Goal: Book appointment/travel/reservation

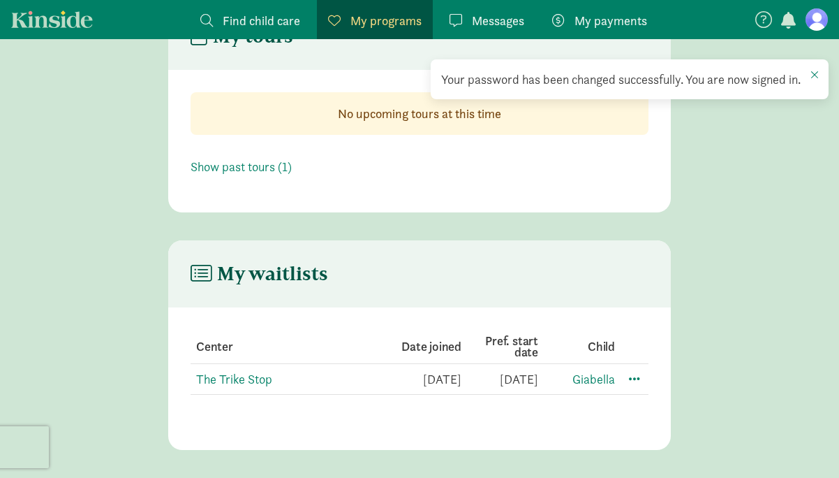
scroll to position [64, 0]
click at [230, 383] on link "The Trike Stop" at bounding box center [234, 379] width 76 height 16
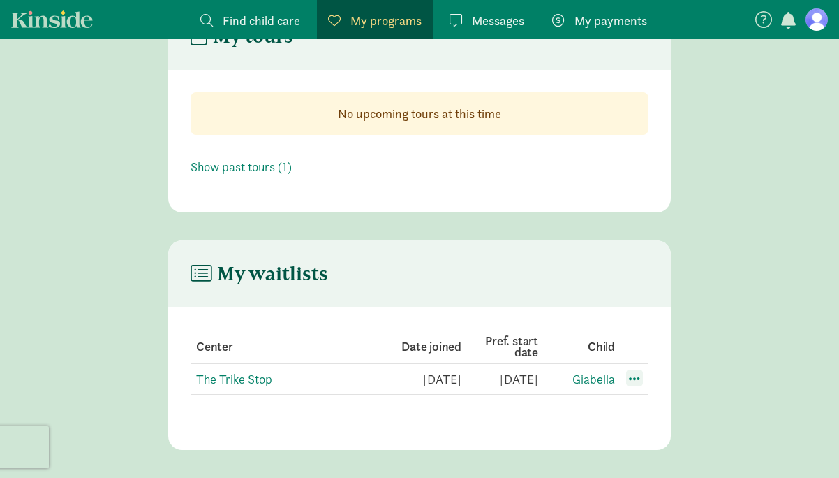
click at [642, 383] on span at bounding box center [634, 377] width 17 height 17
click at [635, 409] on div "Edit preferences" at bounding box center [684, 409] width 126 height 30
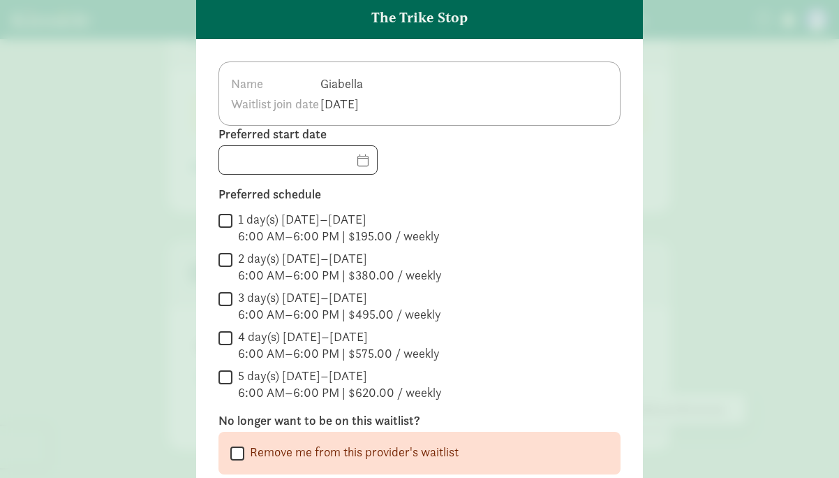
scroll to position [75, 0]
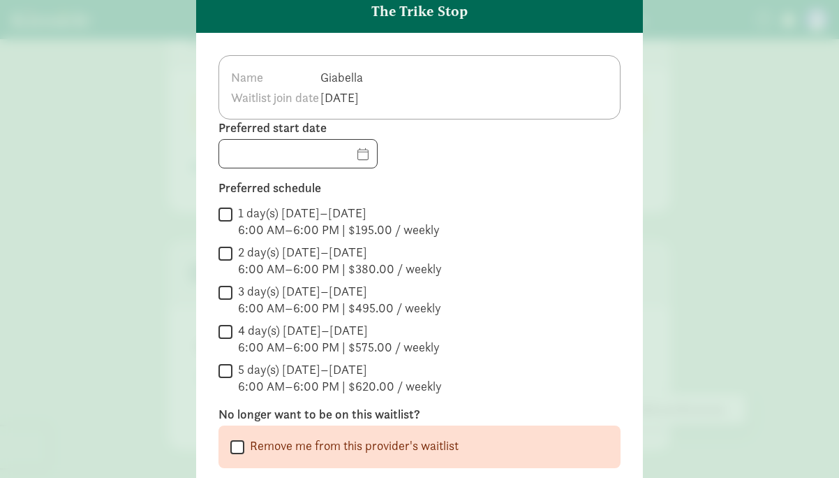
click at [229, 369] on input "5 day(s) [DATE]–[DATE] 6:00 AM–6:00 PM | $620.00 / weekly" at bounding box center [226, 370] width 14 height 19
checkbox input "true"
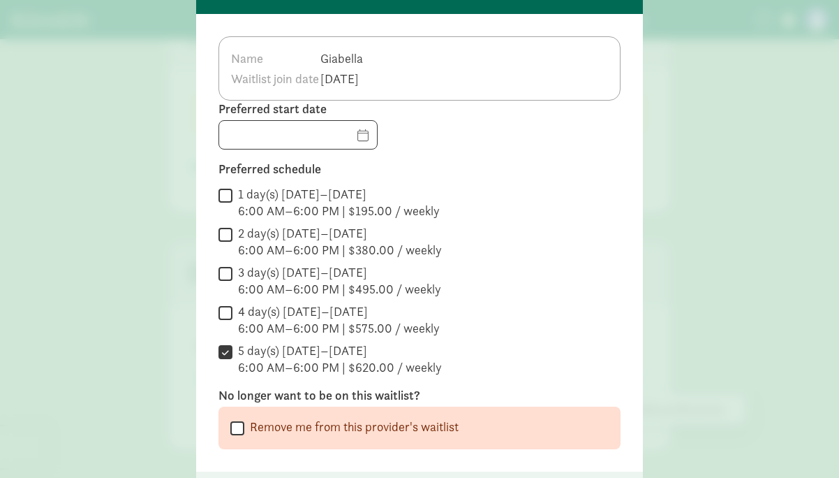
scroll to position [82, 0]
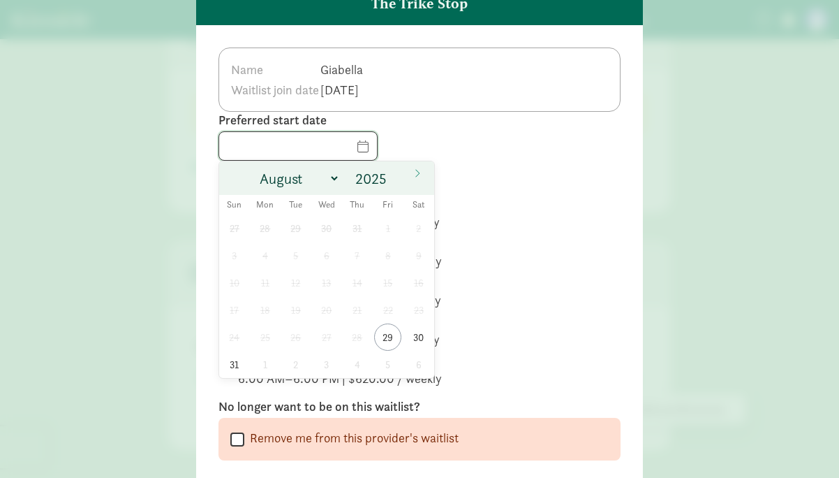
click at [358, 155] on input "text" at bounding box center [298, 146] width 158 height 28
click at [410, 175] on span at bounding box center [417, 173] width 22 height 24
select select "8"
click at [267, 228] on span "1" at bounding box center [264, 227] width 27 height 27
type input "09/01/2025"
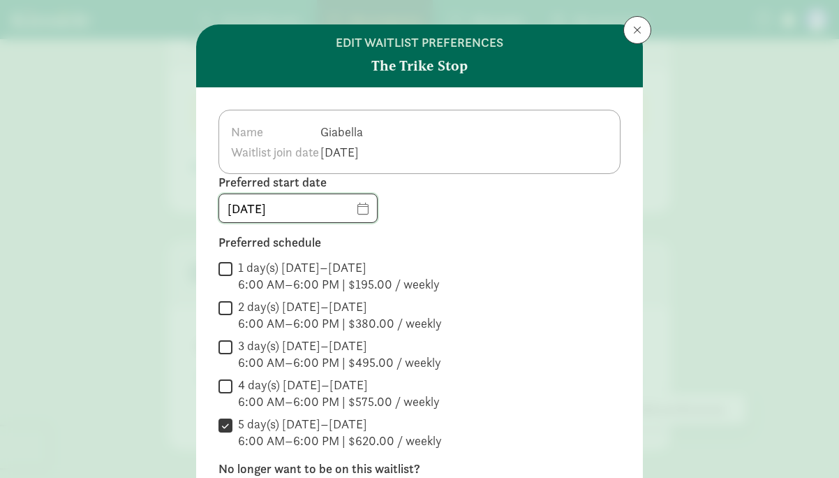
scroll to position [2, 0]
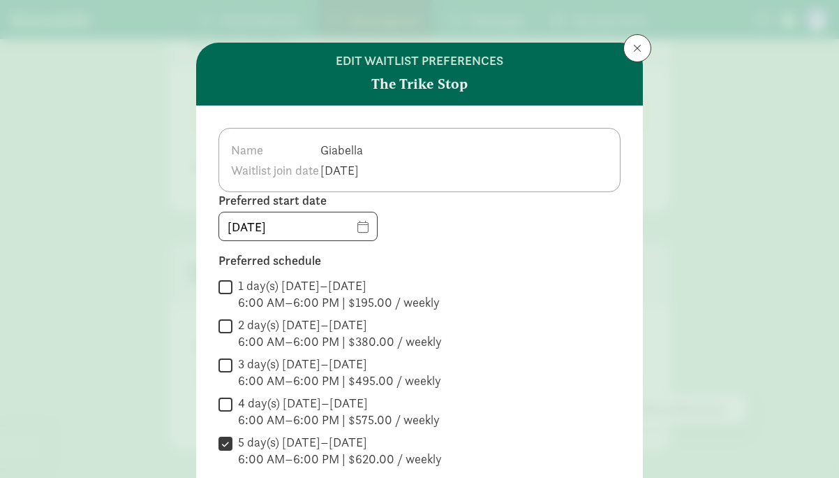
click at [368, 161] on td "Mar 05, 2023" at bounding box center [344, 170] width 48 height 20
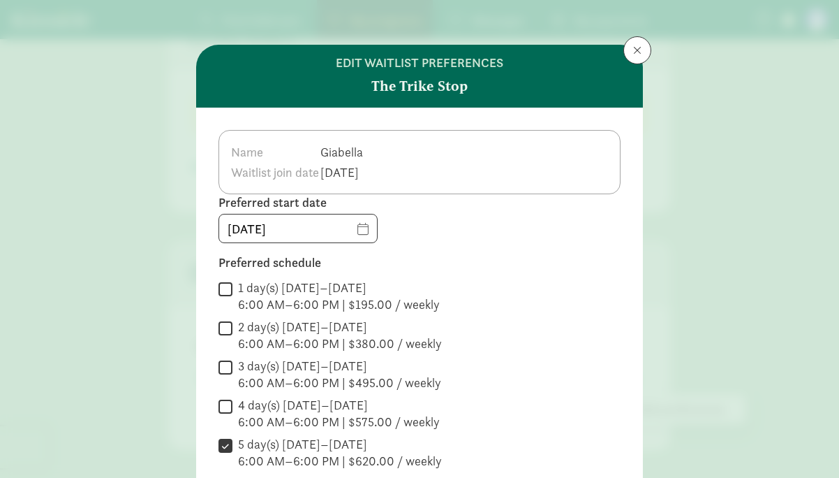
scroll to position [0, 0]
click at [368, 177] on td "Mar 05, 2023" at bounding box center [344, 172] width 48 height 20
click at [368, 152] on td "Giabella" at bounding box center [344, 152] width 48 height 20
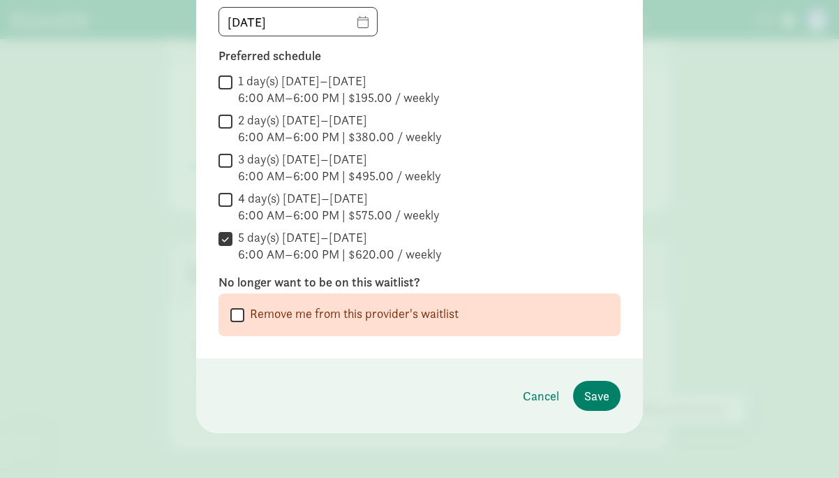
scroll to position [207, 0]
click at [588, 405] on button "Save" at bounding box center [596, 396] width 47 height 30
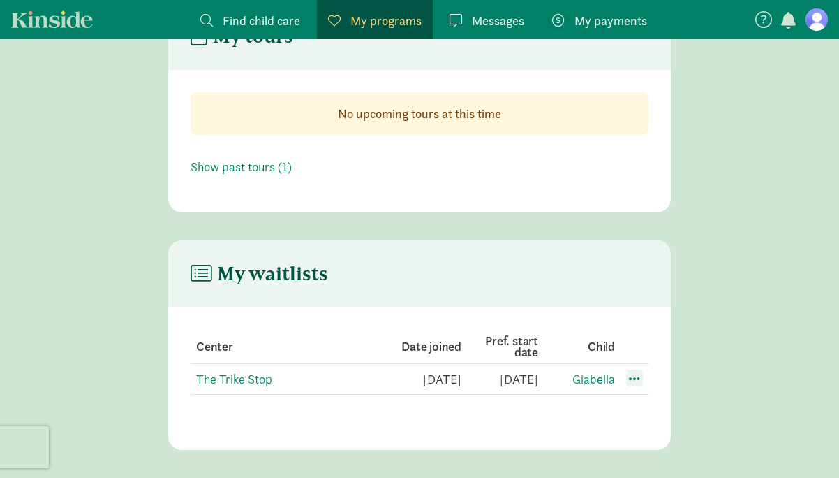
click at [633, 376] on span at bounding box center [634, 377] width 17 height 17
click at [644, 404] on div "Edit preferences" at bounding box center [684, 409] width 126 height 30
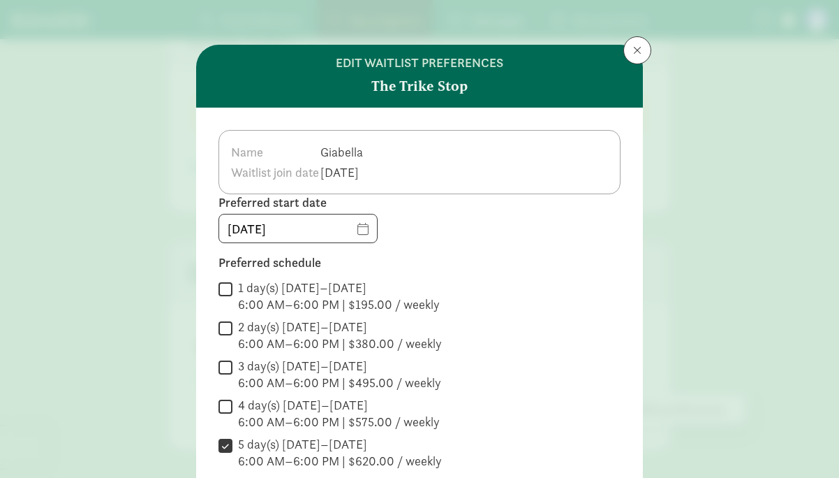
click at [628, 57] on button at bounding box center [638, 50] width 28 height 28
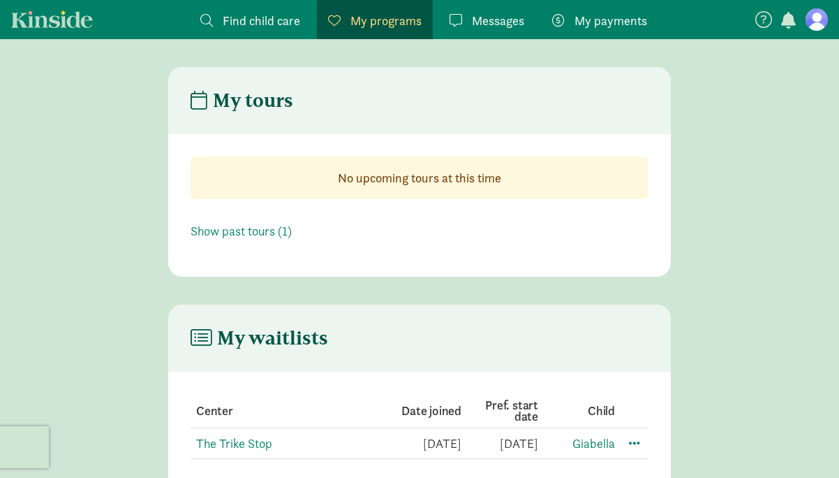
scroll to position [0, 0]
click at [806, 24] on link at bounding box center [817, 19] width 22 height 22
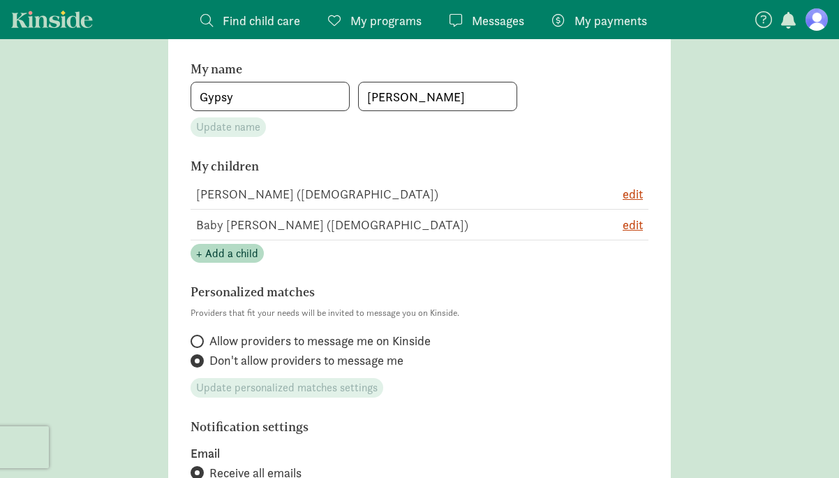
scroll to position [251, 0]
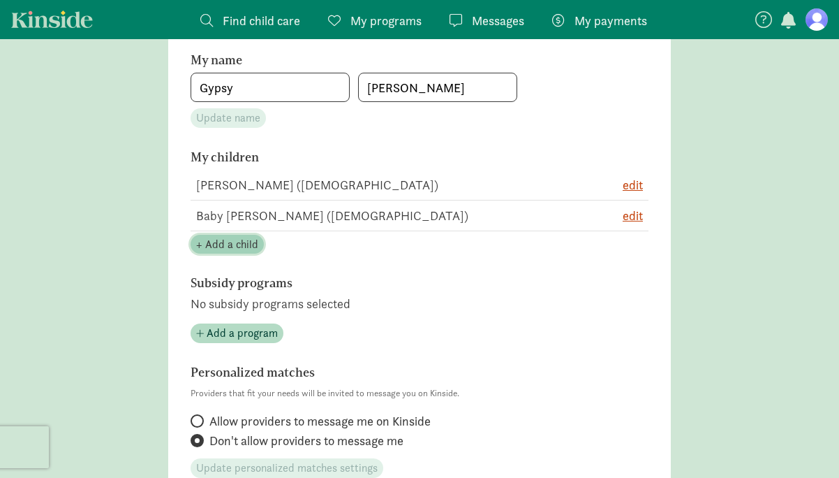
click at [243, 238] on span "+ Add a child" at bounding box center [227, 244] width 62 height 17
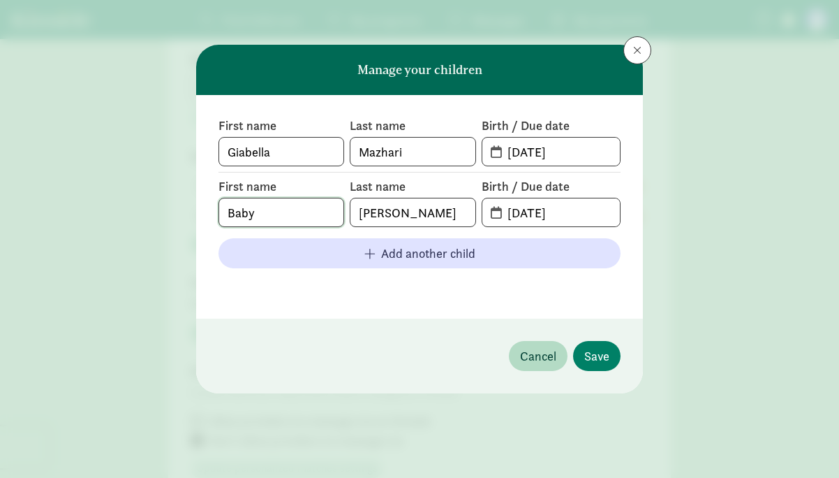
drag, startPoint x: 279, startPoint y: 213, endPoint x: 177, endPoint y: 212, distance: 101.3
click at [177, 212] on div "Manage your children First name Giabella Last name Mazhari Birth / Due date 10-…" at bounding box center [419, 239] width 839 height 478
type input "Kayvon"
click at [434, 211] on input "Haylett" at bounding box center [413, 212] width 124 height 28
type input "H"
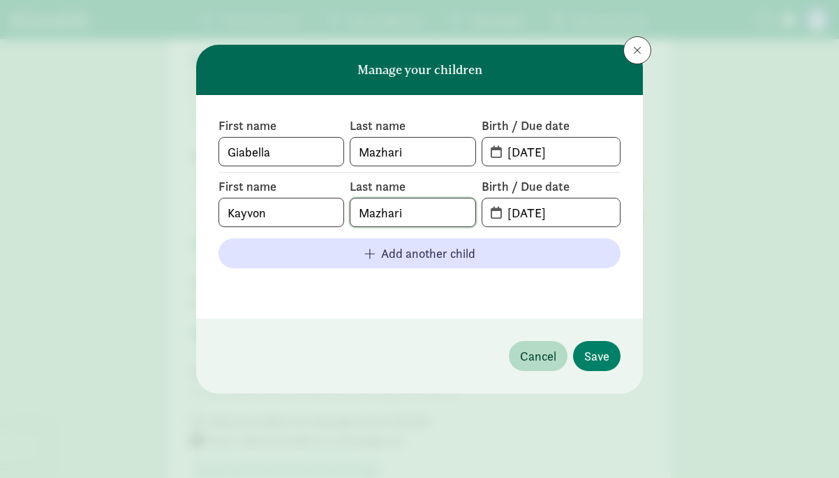
type input "Mazhari"
click at [540, 211] on input "10-11-2021" at bounding box center [559, 212] width 121 height 28
click at [522, 214] on input "10-11-2021" at bounding box center [559, 212] width 121 height 28
click at [536, 214] on input "01-11-2021" at bounding box center [559, 212] width 121 height 28
click at [574, 212] on input "01-10-2021" at bounding box center [559, 212] width 121 height 28
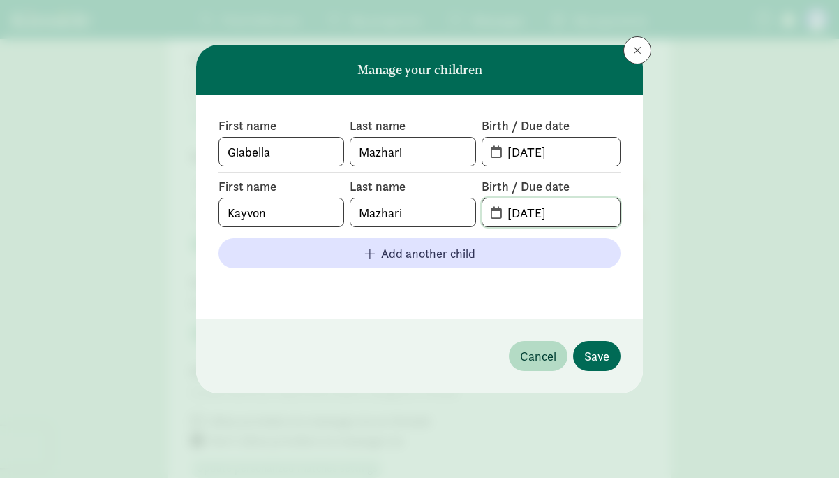
type input "01-10-2024"
click at [602, 355] on span "Save" at bounding box center [597, 355] width 25 height 19
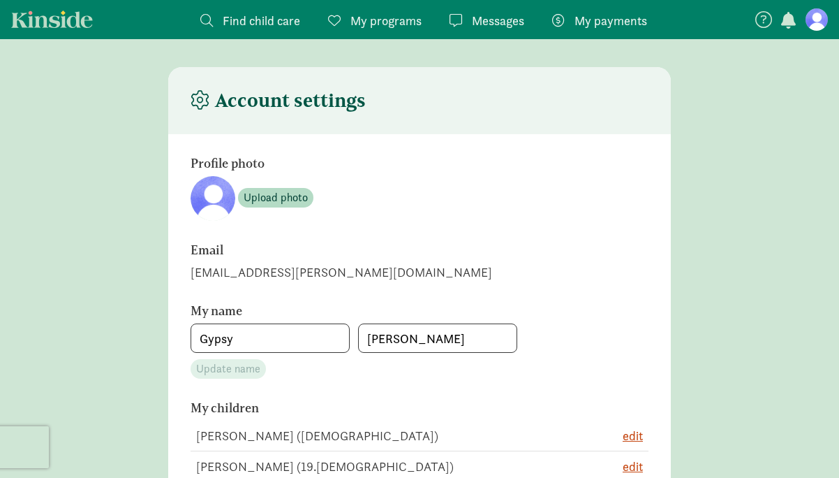
scroll to position [0, 0]
click at [374, 19] on span "My programs" at bounding box center [386, 20] width 71 height 19
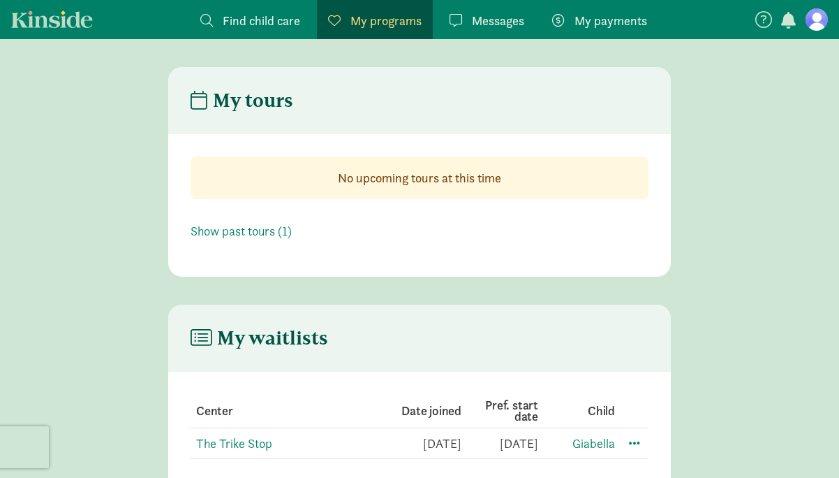
click at [266, 15] on span "Find child care" at bounding box center [262, 20] width 78 height 19
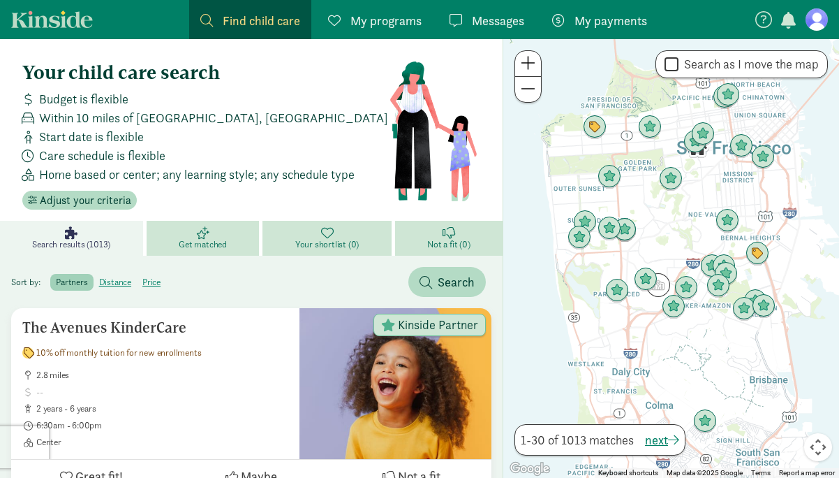
click at [746, 60] on label "Search as I move the map" at bounding box center [749, 64] width 140 height 17
click at [679, 60] on input "Search as I move the map" at bounding box center [672, 64] width 14 height 19
click at [749, 71] on label "Search as I move the map" at bounding box center [749, 64] width 140 height 17
click at [679, 71] on input "Search as I move the map" at bounding box center [672, 64] width 14 height 19
checkbox input "false"
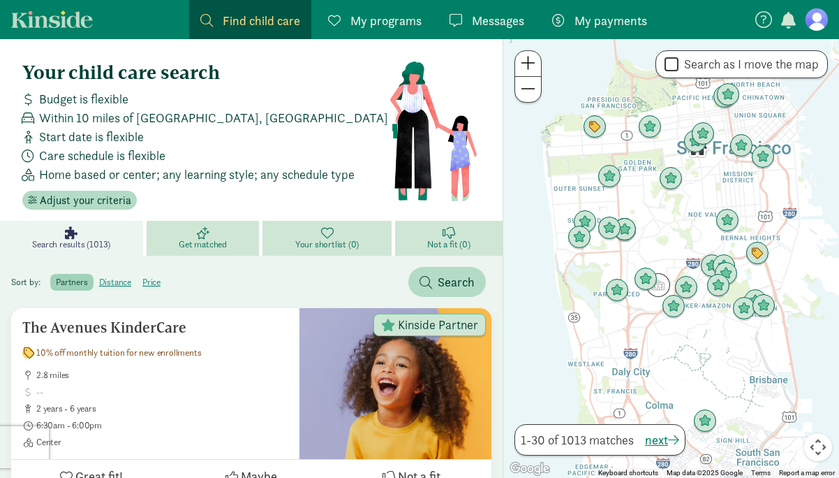
click at [177, 121] on span "Within 10 miles of San Francisco, CA" at bounding box center [213, 117] width 349 height 19
click at [96, 202] on span "Adjust your criteria" at bounding box center [85, 200] width 91 height 17
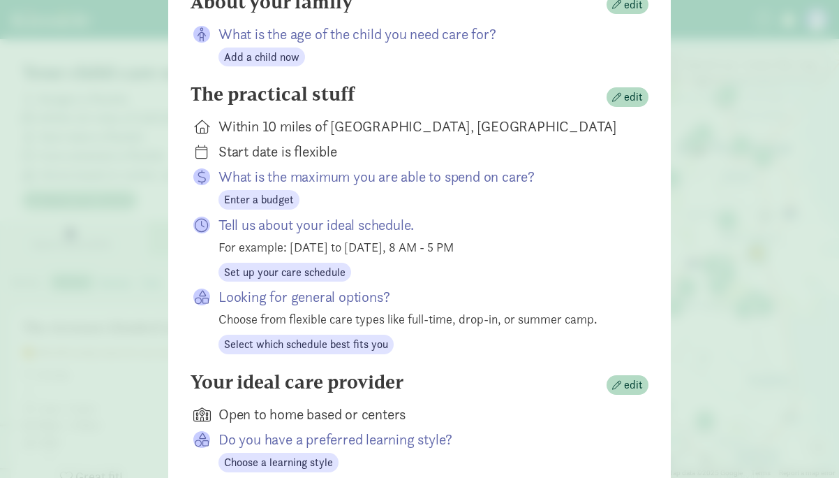
scroll to position [163, 0]
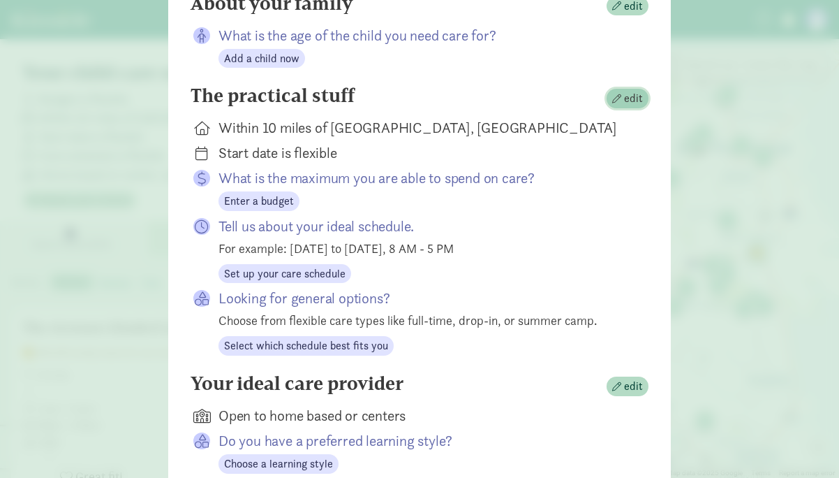
click at [626, 94] on span "edit" at bounding box center [633, 98] width 19 height 17
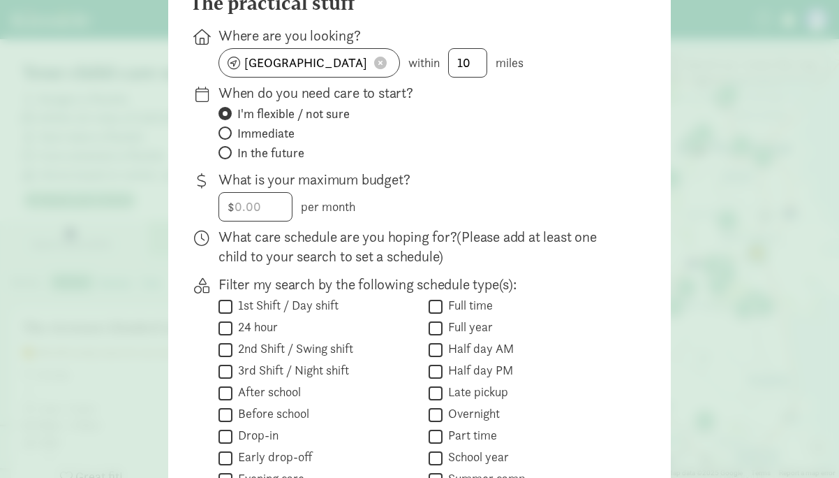
click at [386, 62] on span at bounding box center [380, 63] width 13 height 13
click at [351, 66] on input at bounding box center [309, 63] width 180 height 28
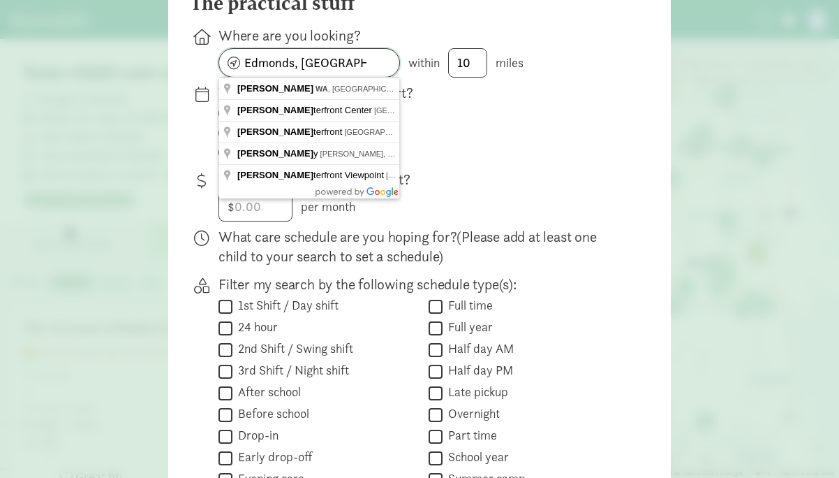
type input "Edmonds, WA"
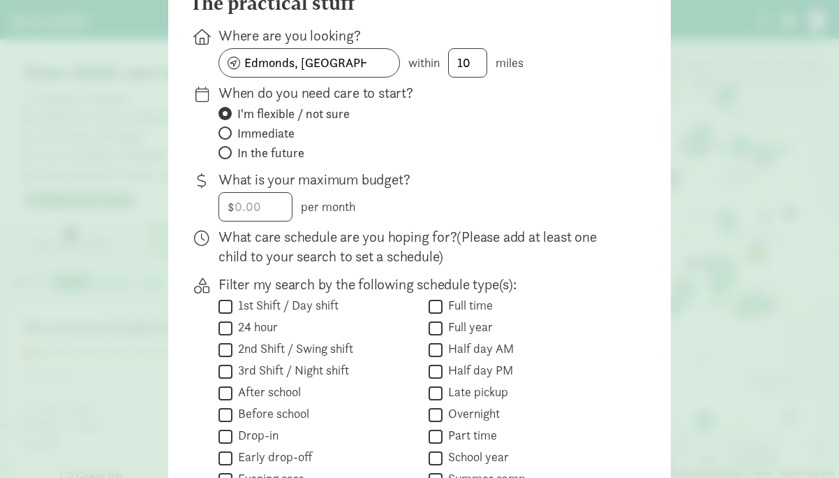
click at [485, 145] on label "Immediate" at bounding box center [423, 153] width 408 height 17
click at [228, 131] on input "Immediate" at bounding box center [223, 132] width 9 height 9
radio input "true"
radio input "false"
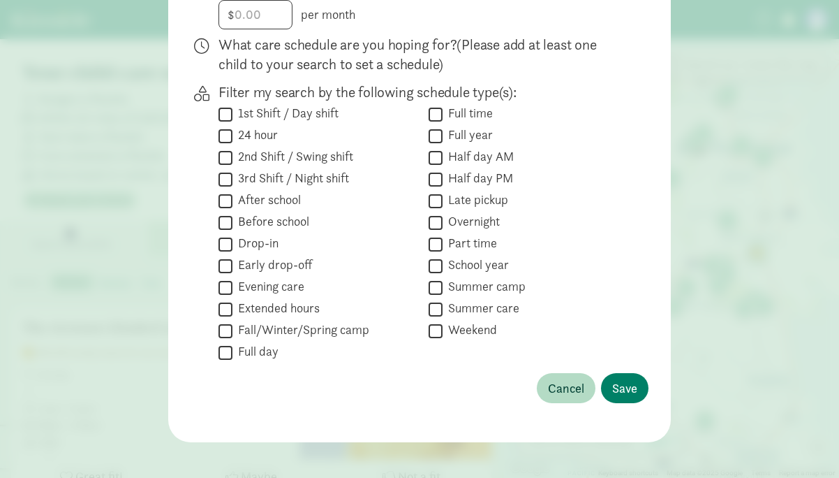
scroll to position [363, 0]
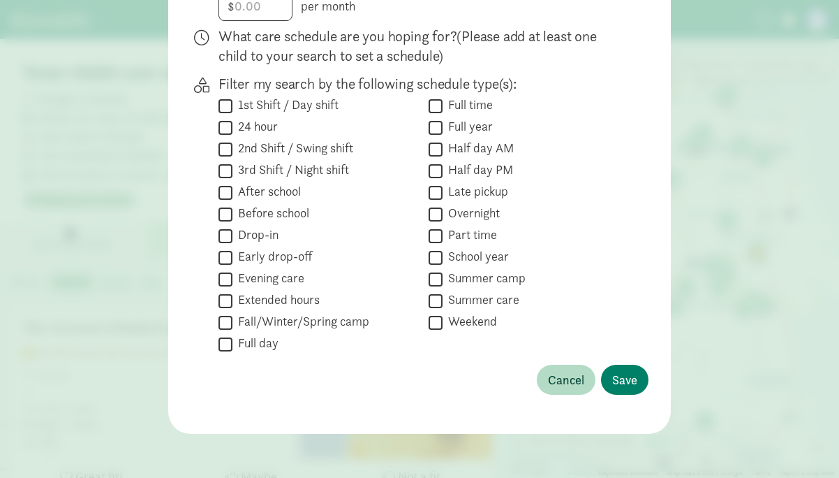
click at [432, 107] on input "Full time" at bounding box center [436, 105] width 14 height 19
checkbox input "true"
click at [629, 383] on span "Save" at bounding box center [624, 379] width 25 height 19
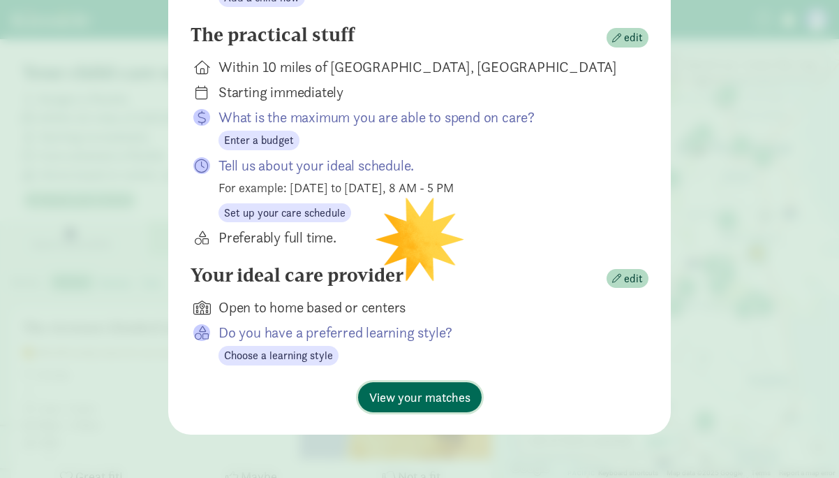
click at [406, 399] on span "View your matches" at bounding box center [419, 397] width 101 height 19
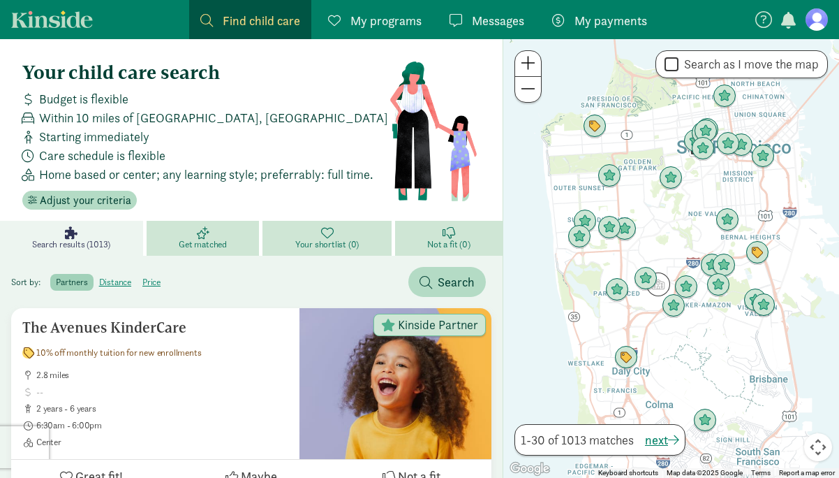
scroll to position [0, 0]
click at [82, 196] on span "Adjust your criteria" at bounding box center [85, 200] width 91 height 17
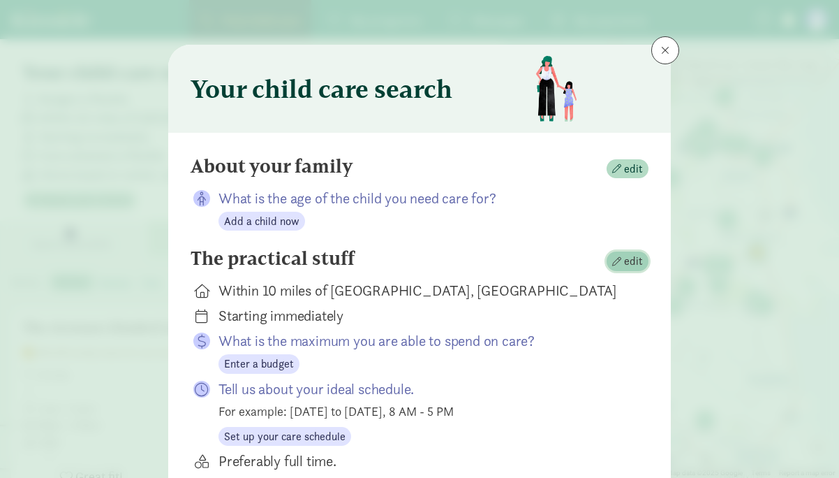
click at [621, 259] on span "button" at bounding box center [616, 261] width 9 height 9
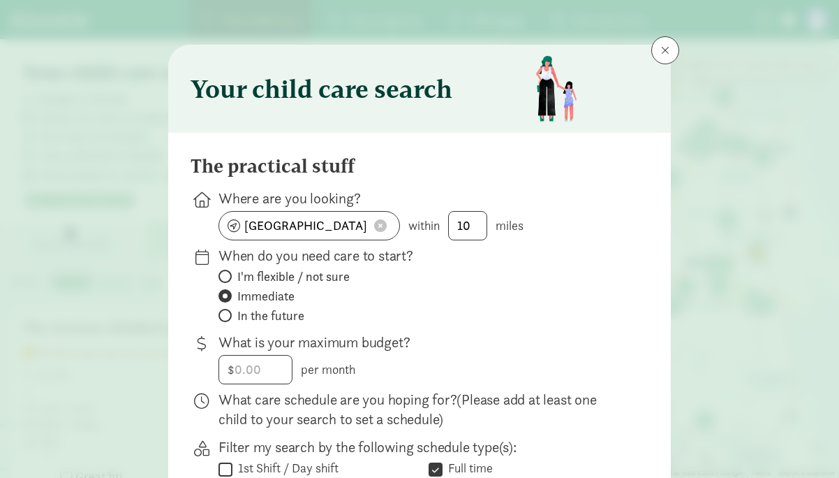
click at [389, 230] on button at bounding box center [380, 226] width 21 height 14
click at [355, 230] on input at bounding box center [309, 226] width 180 height 28
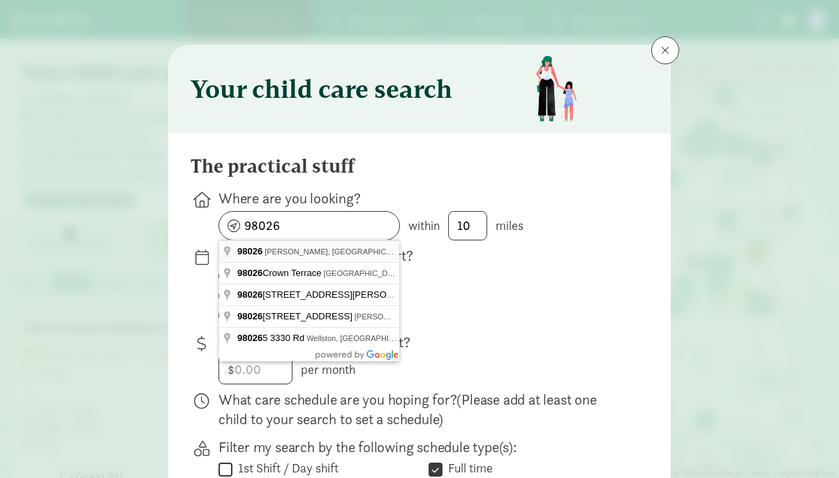
type input "Edmonds, WA 98026, USA"
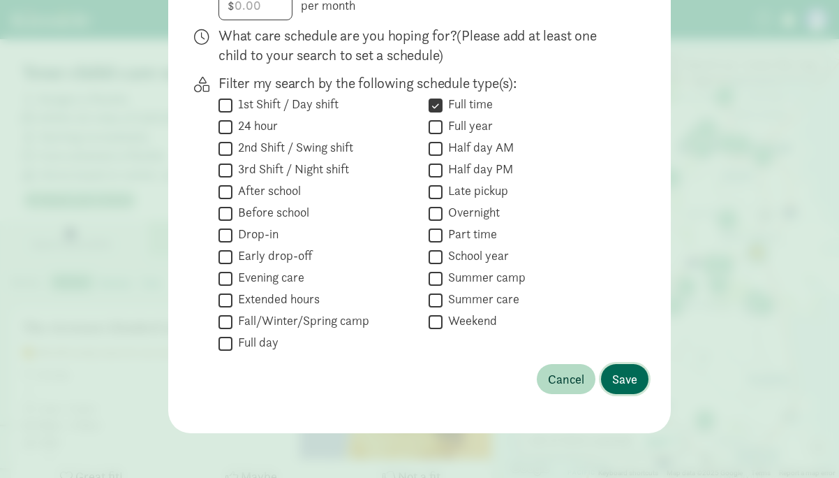
click at [631, 378] on span "Save" at bounding box center [624, 378] width 25 height 19
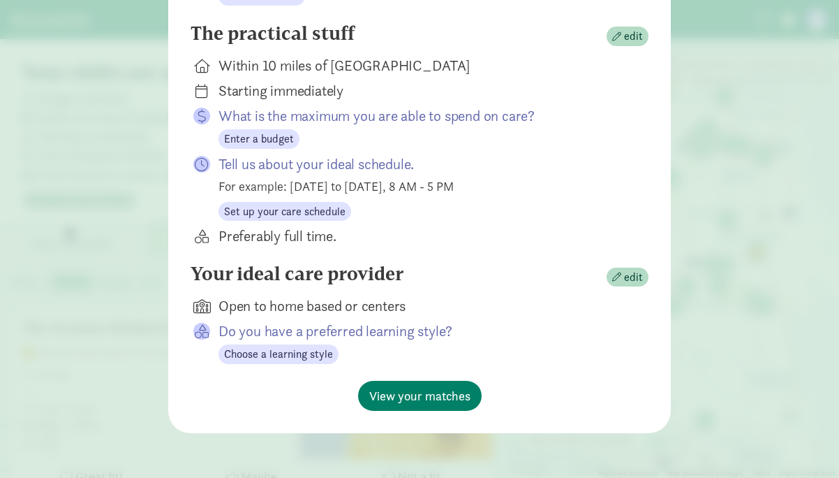
scroll to position [223, 0]
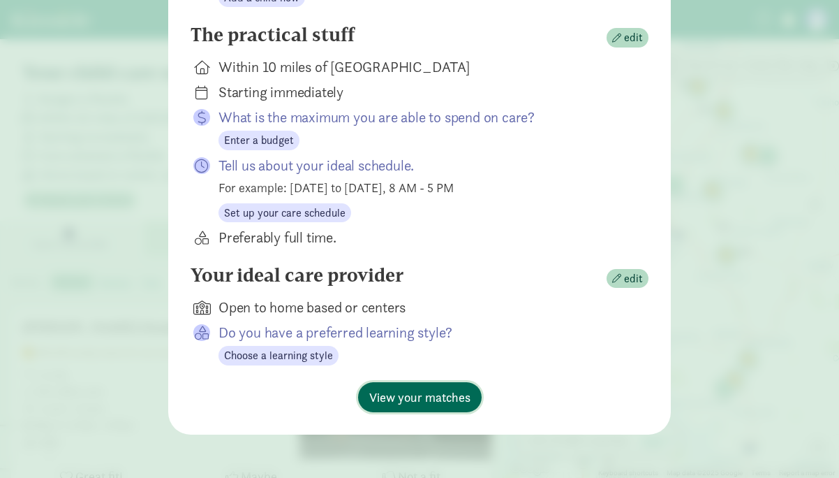
click at [446, 406] on button "View your matches" at bounding box center [420, 397] width 124 height 30
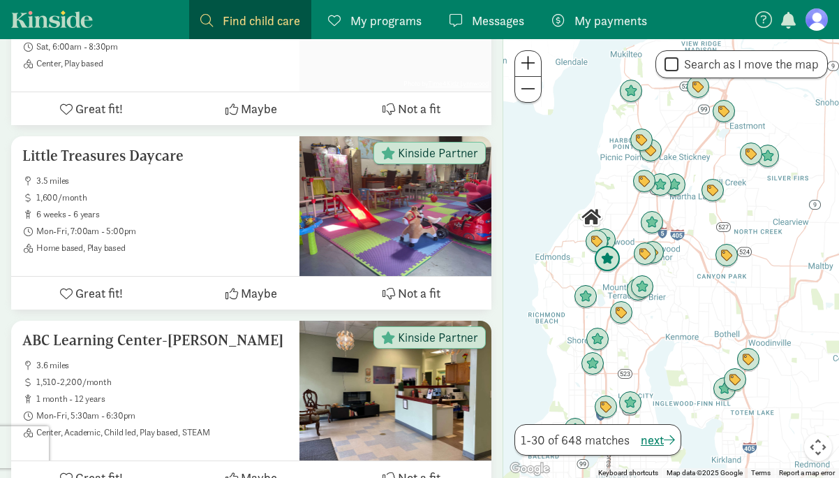
scroll to position [3078, 0]
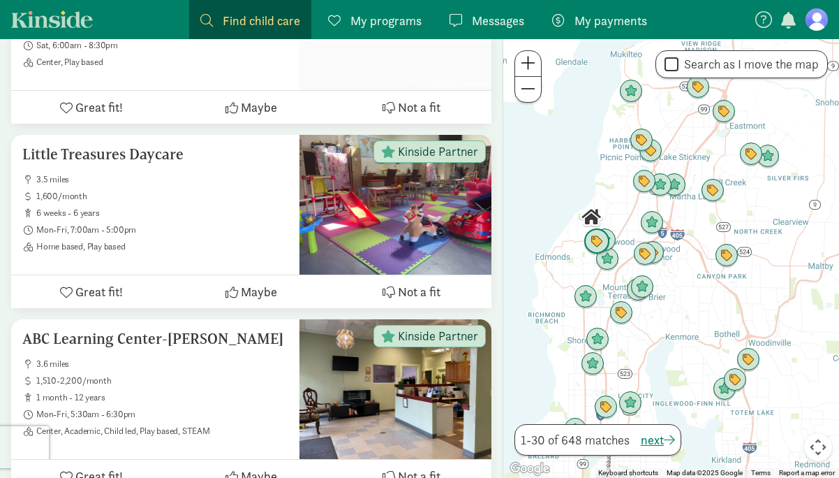
click at [598, 249] on img "Click to see details" at bounding box center [597, 241] width 27 height 27
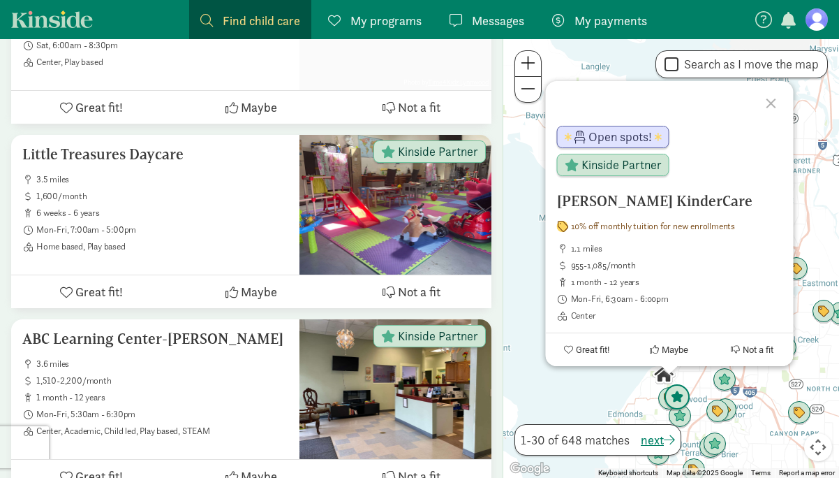
click at [681, 398] on img "Click to see details" at bounding box center [677, 397] width 27 height 27
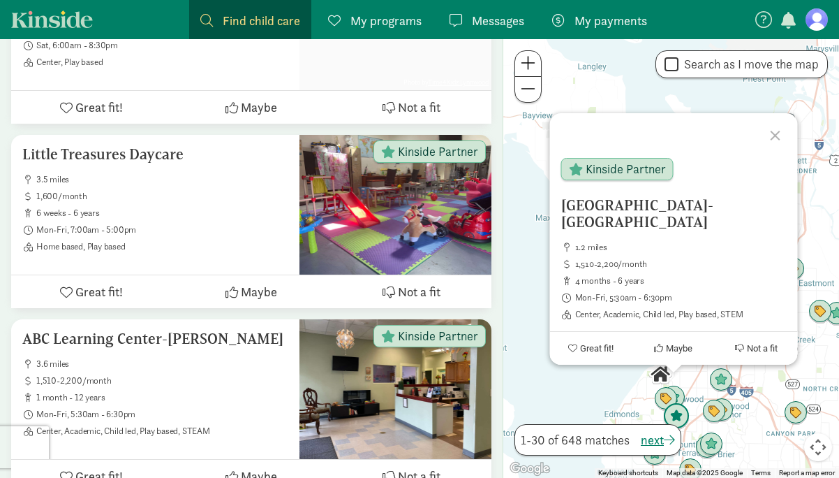
click at [682, 421] on img "Click to see details" at bounding box center [676, 416] width 27 height 27
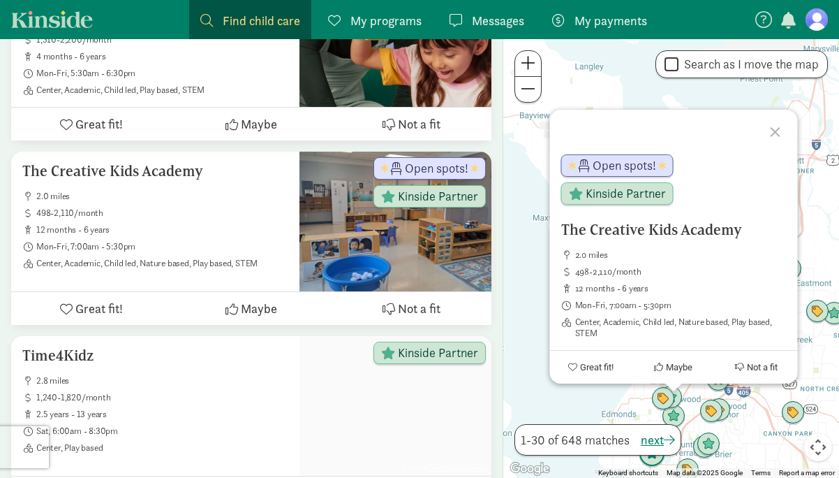
scroll to position [2691, 0]
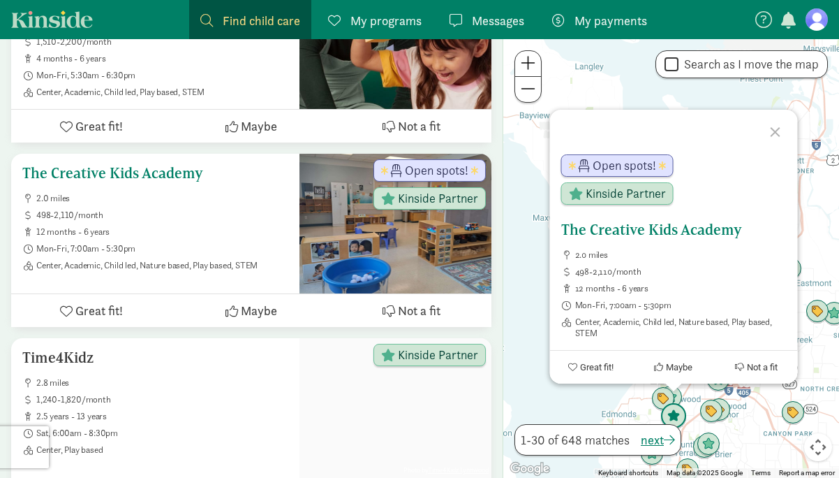
click at [142, 165] on h5 "The Creative Kids Academy" at bounding box center [155, 173] width 266 height 17
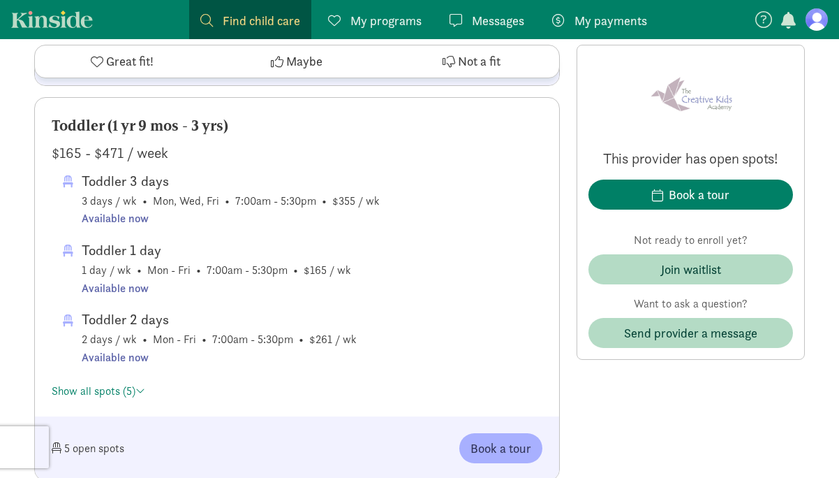
scroll to position [871, 0]
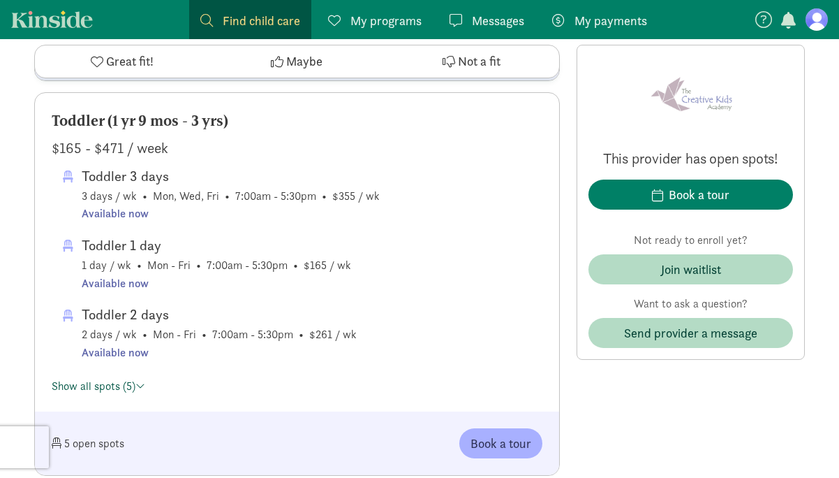
click at [128, 378] on link "Show all spots (5)" at bounding box center [99, 385] width 94 height 15
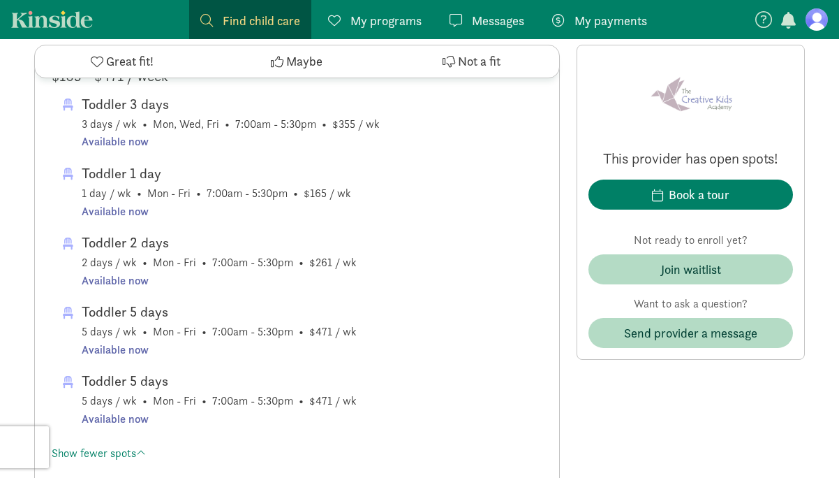
scroll to position [980, 0]
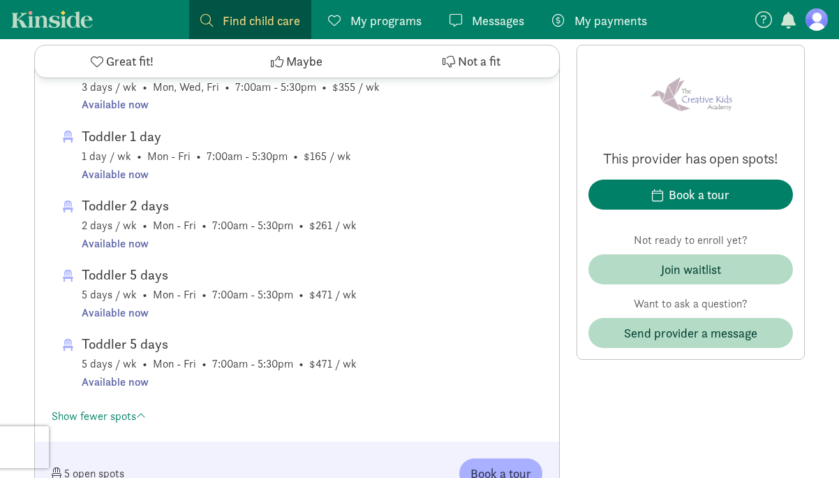
click at [115, 308] on div "Available now" at bounding box center [219, 313] width 275 height 18
click at [138, 306] on div "Available now" at bounding box center [219, 313] width 275 height 18
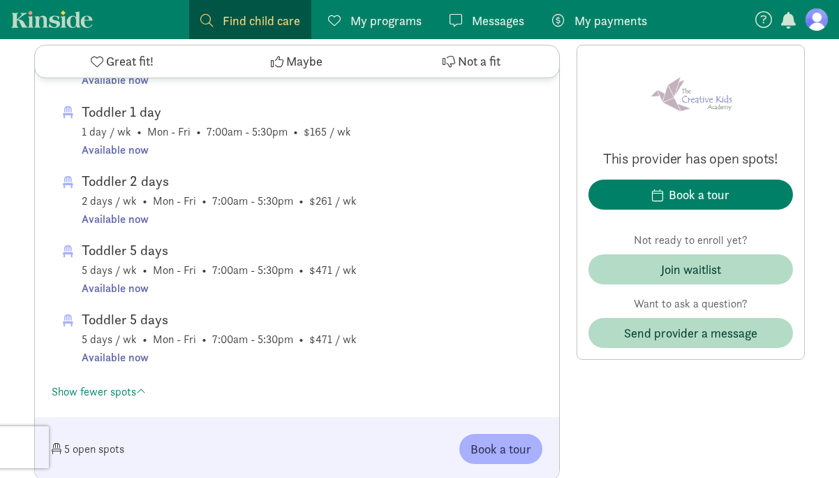
scroll to position [1012, 0]
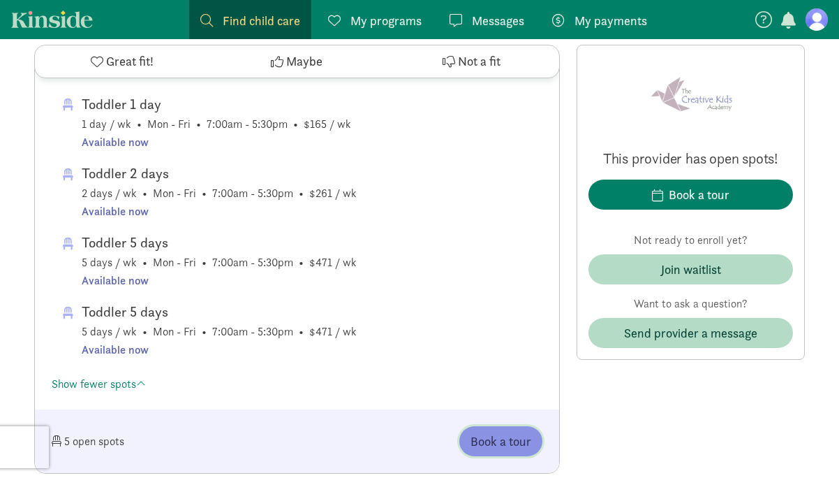
click at [482, 441] on span "Book a tour" at bounding box center [501, 441] width 61 height 19
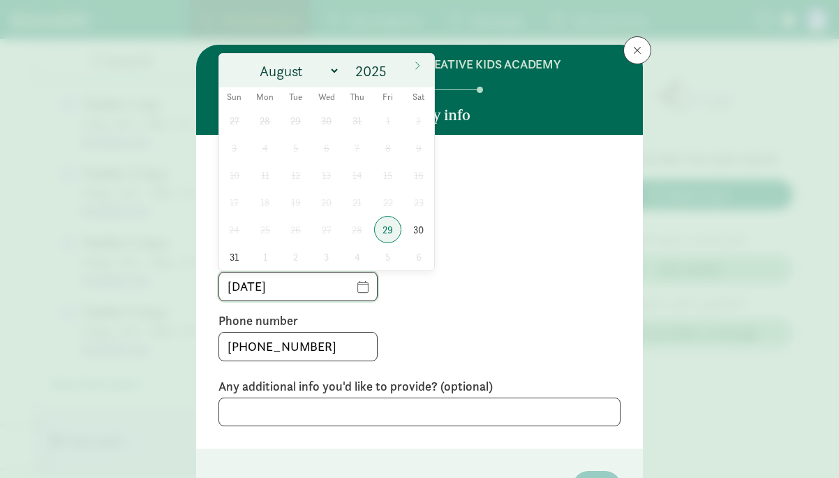
click at [355, 286] on input "08/29/2025" at bounding box center [298, 286] width 158 height 28
click at [415, 70] on icon at bounding box center [417, 66] width 8 height 10
select select "8"
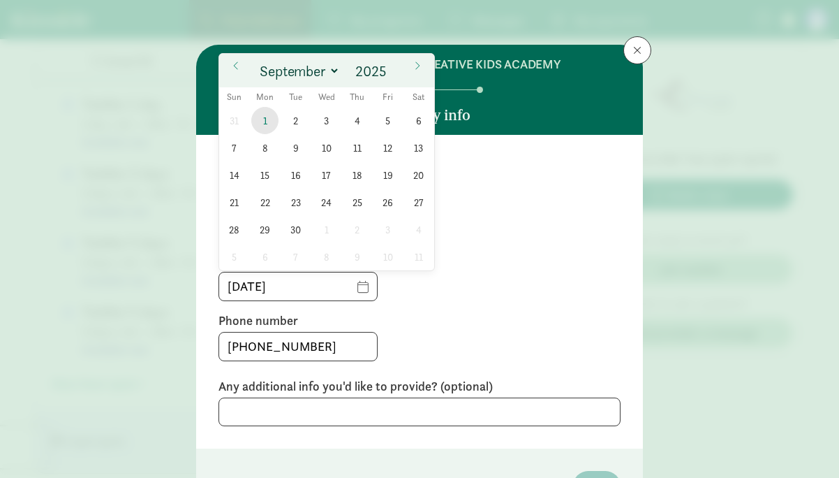
click at [265, 124] on span "1" at bounding box center [264, 120] width 27 height 27
type input "09/01/2025"
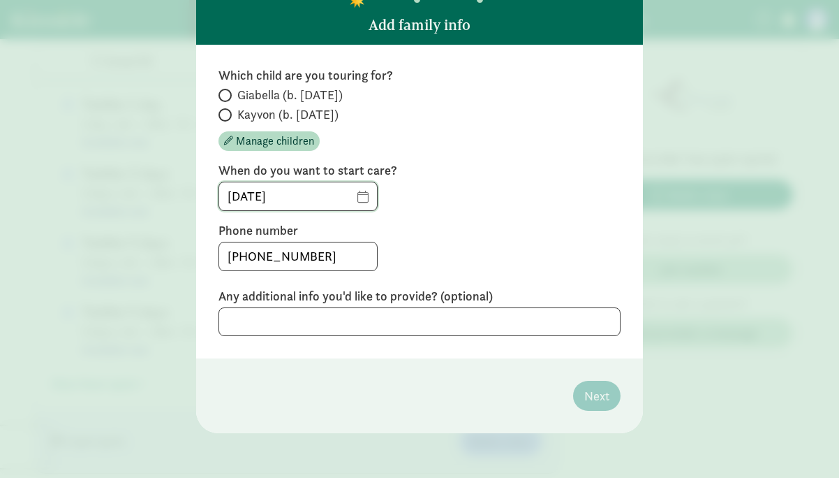
scroll to position [89, 0]
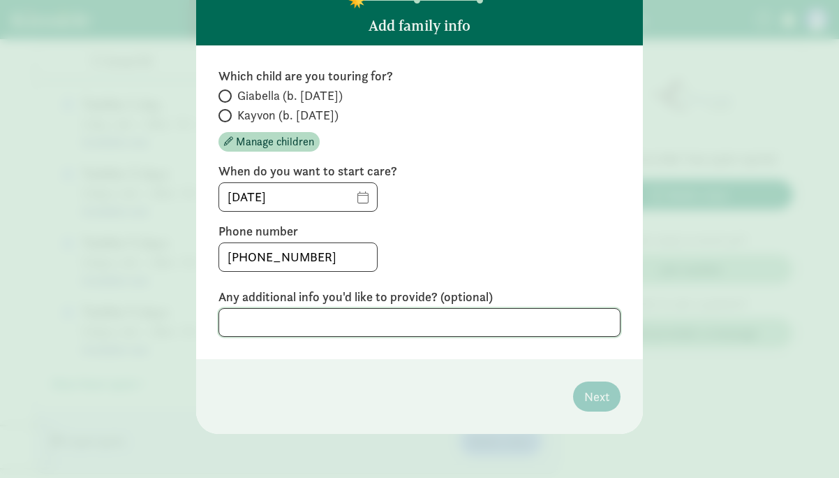
click at [481, 325] on textarea at bounding box center [420, 322] width 402 height 29
click at [229, 114] on span at bounding box center [225, 115] width 13 height 13
click at [228, 114] on input "Kayvon (b. January 2024)" at bounding box center [223, 115] width 9 height 9
radio input "true"
click at [446, 383] on footer "Next" at bounding box center [419, 396] width 447 height 75
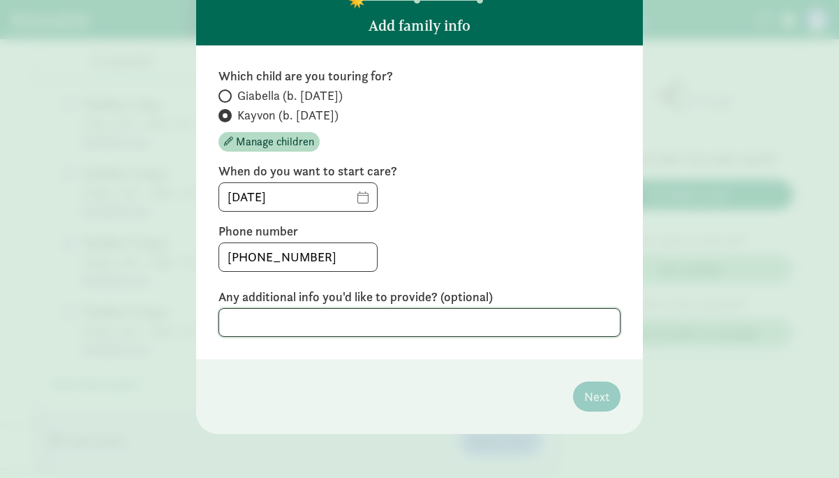
click at [363, 323] on textarea at bounding box center [420, 322] width 402 height 29
type textarea "n"
click at [416, 317] on textarea at bounding box center [420, 322] width 402 height 29
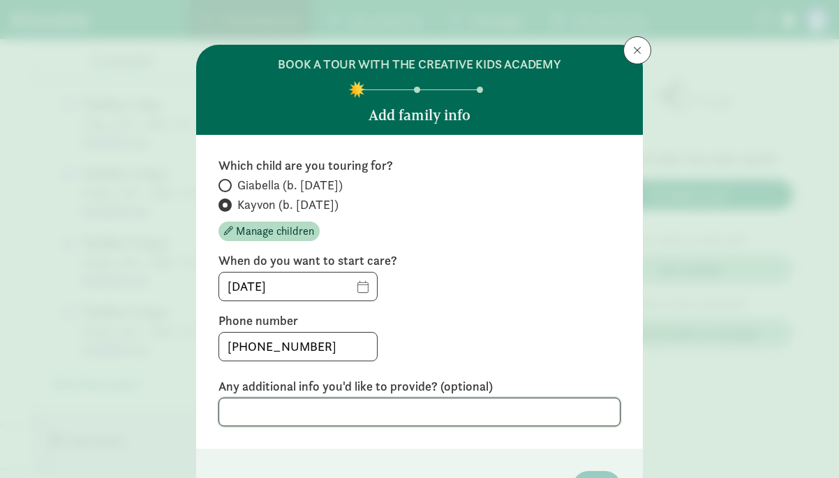
scroll to position [0, 0]
